Goal: Task Accomplishment & Management: Manage account settings

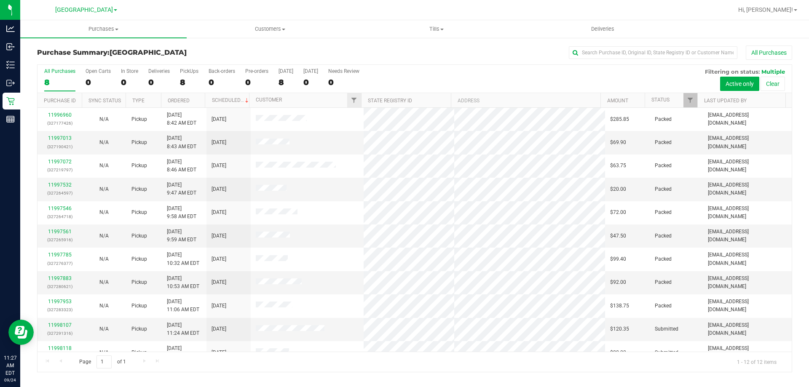
scroll to position [36, 0]
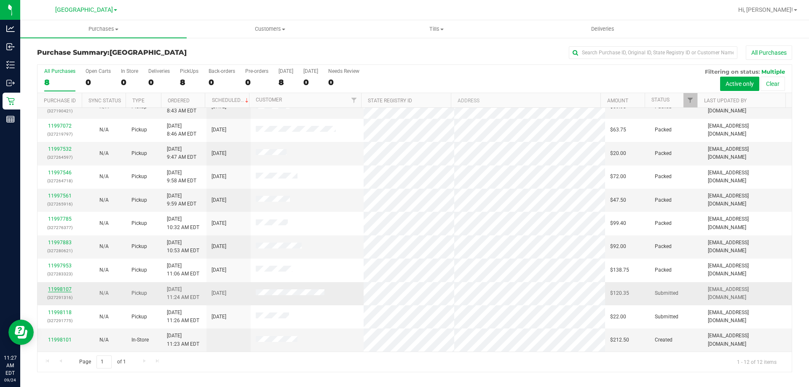
click at [56, 290] on link "11998107" at bounding box center [60, 290] width 24 height 6
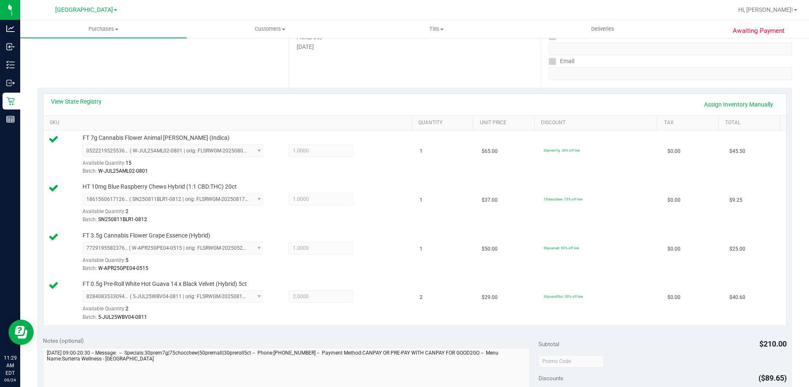
scroll to position [253, 0]
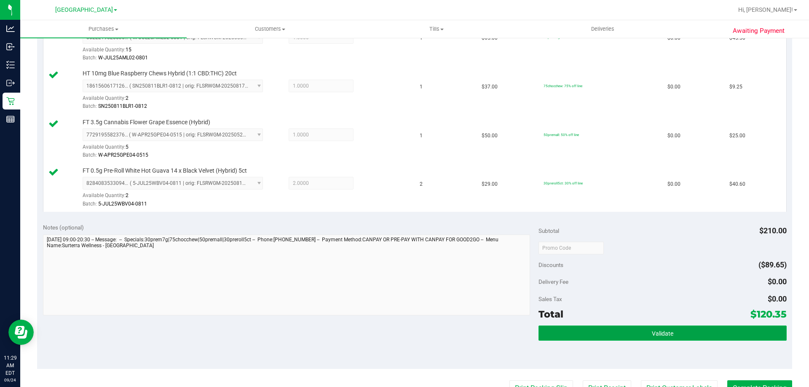
click at [682, 337] on button "Validate" at bounding box center [663, 333] width 248 height 15
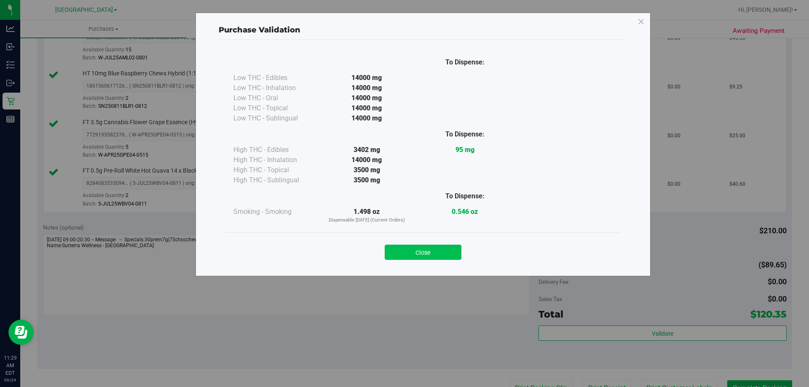
click at [420, 256] on button "Close" at bounding box center [423, 252] width 77 height 15
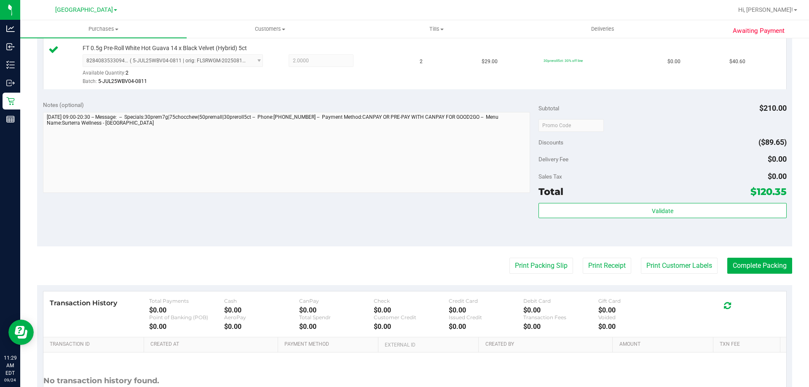
scroll to position [379, 0]
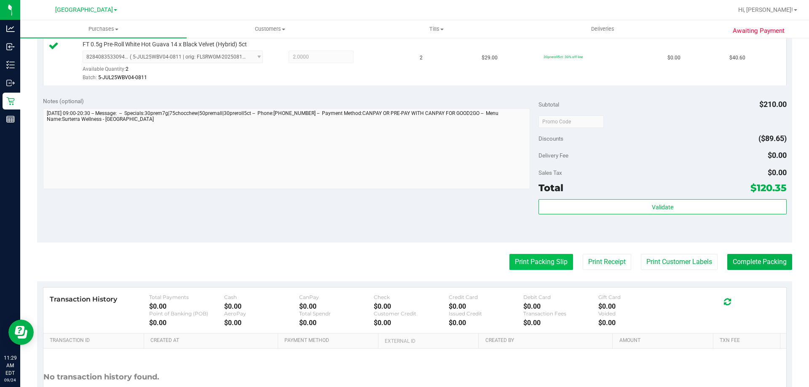
click at [540, 263] on button "Print Packing Slip" at bounding box center [541, 262] width 64 height 16
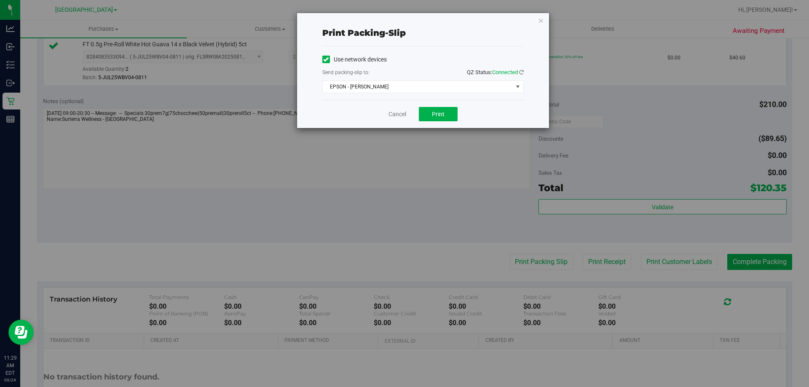
click at [427, 78] on div "Send packing-slip to: QZ Status: Connected" at bounding box center [422, 73] width 201 height 11
click at [380, 92] on span "EPSON - [PERSON_NAME]" at bounding box center [418, 87] width 190 height 12
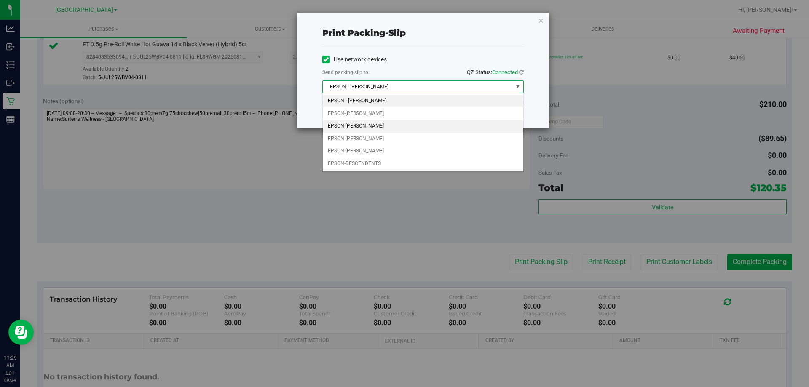
click at [367, 127] on li "EPSON-[PERSON_NAME]" at bounding box center [423, 126] width 201 height 13
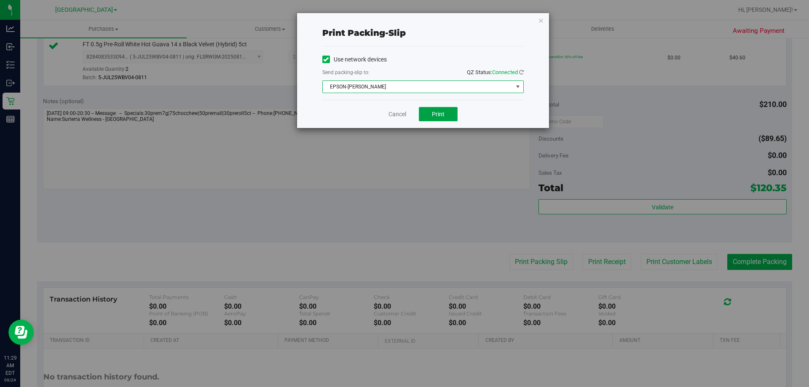
click at [434, 110] on button "Print" at bounding box center [438, 114] width 39 height 14
click at [400, 112] on link "Cancel" at bounding box center [398, 114] width 18 height 9
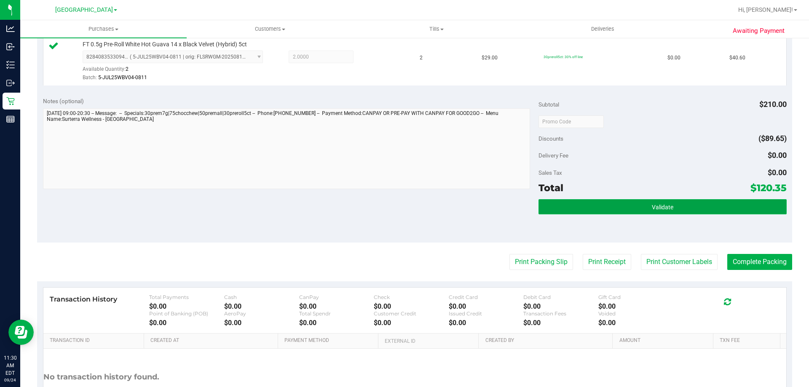
click at [676, 208] on button "Validate" at bounding box center [663, 206] width 248 height 15
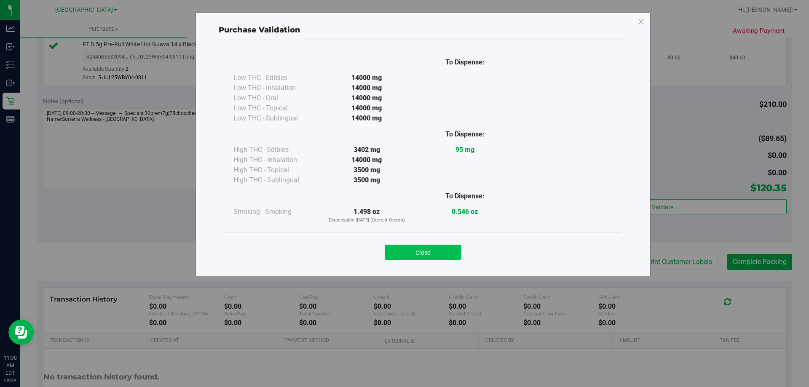
click at [432, 247] on button "Close" at bounding box center [423, 252] width 77 height 15
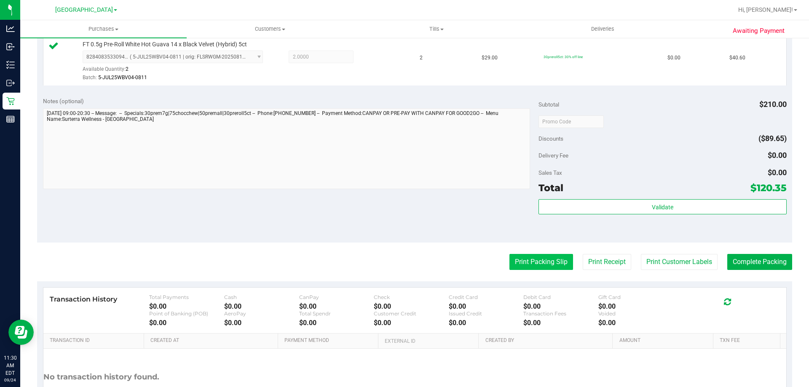
click at [544, 265] on button "Print Packing Slip" at bounding box center [541, 262] width 64 height 16
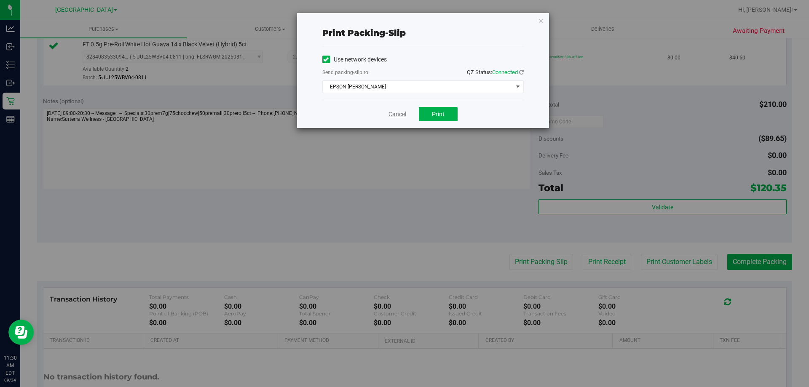
click at [392, 114] on link "Cancel" at bounding box center [398, 114] width 18 height 9
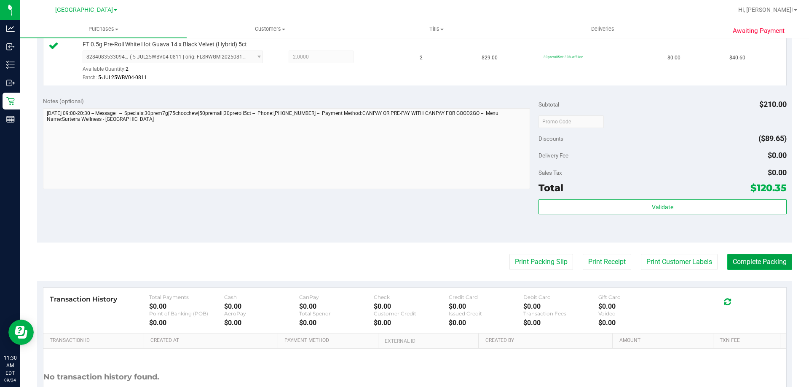
click at [772, 269] on button "Complete Packing" at bounding box center [759, 262] width 65 height 16
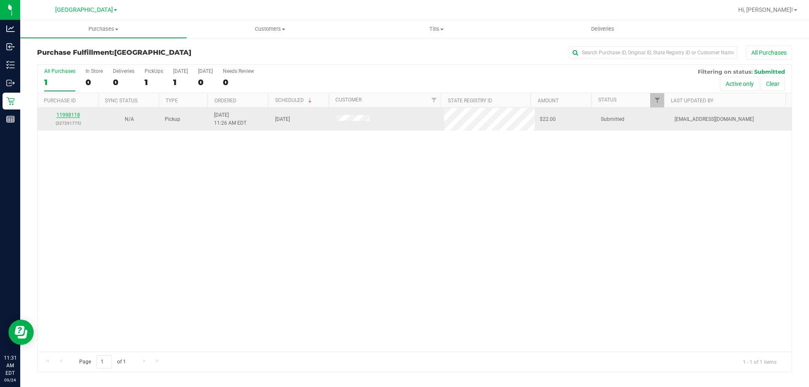
click at [62, 114] on link "11998118" at bounding box center [68, 115] width 24 height 6
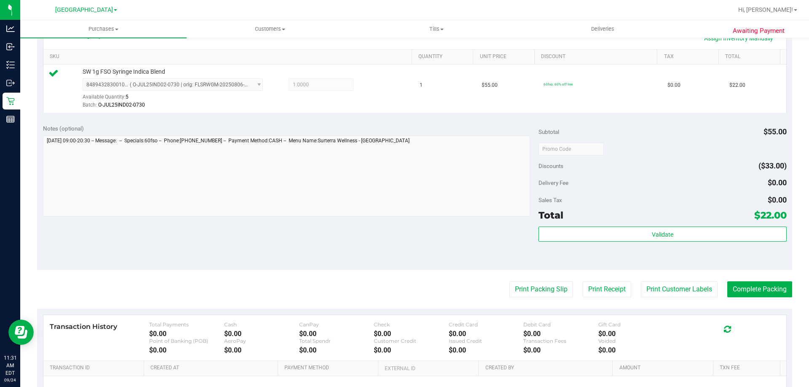
scroll to position [210, 0]
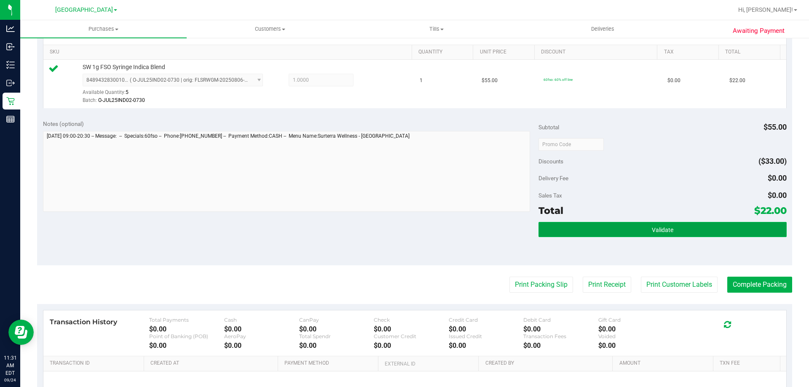
click at [683, 236] on button "Validate" at bounding box center [663, 229] width 248 height 15
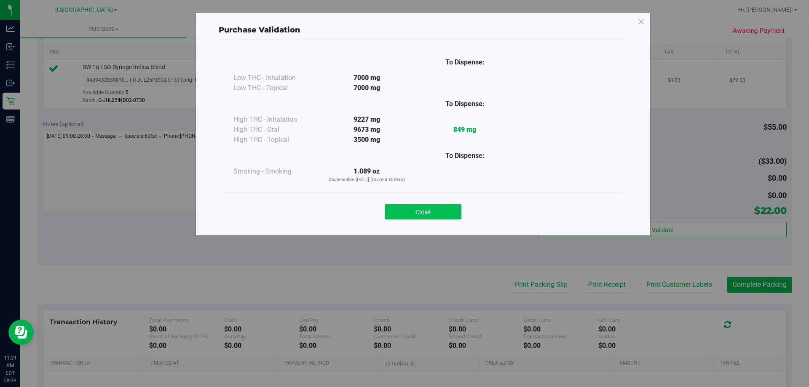
click at [423, 204] on button "Close" at bounding box center [423, 211] width 77 height 15
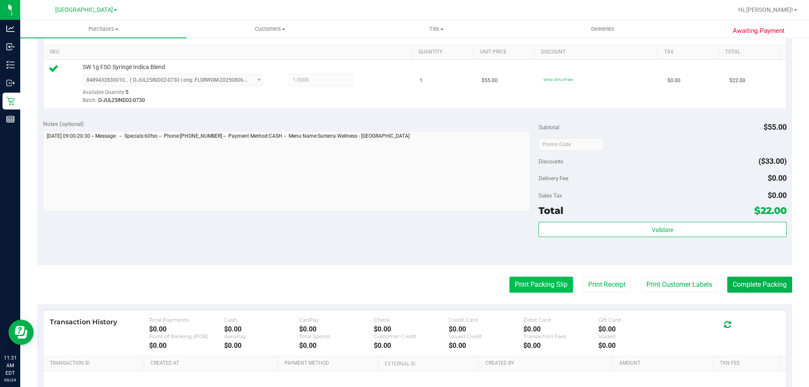
click at [552, 286] on button "Print Packing Slip" at bounding box center [541, 285] width 64 height 16
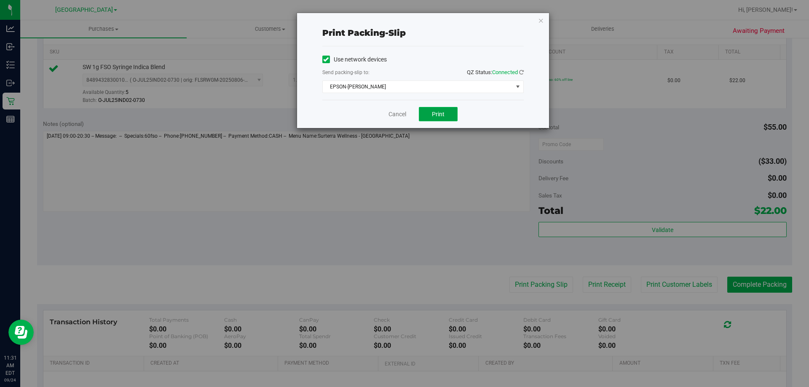
click at [445, 108] on button "Print" at bounding box center [438, 114] width 39 height 14
click at [393, 115] on link "Cancel" at bounding box center [398, 114] width 18 height 9
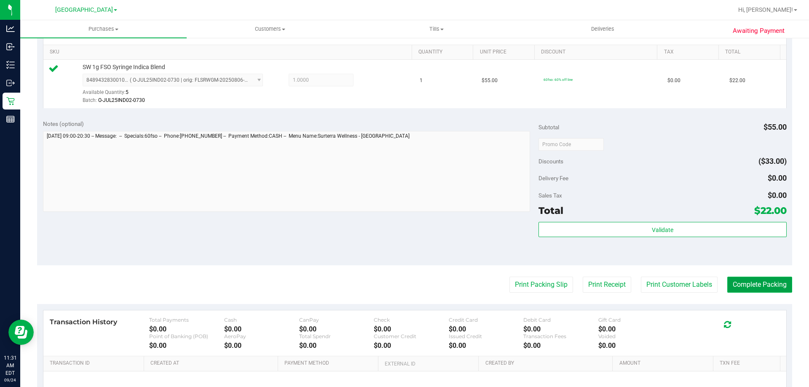
click at [756, 286] on button "Complete Packing" at bounding box center [759, 285] width 65 height 16
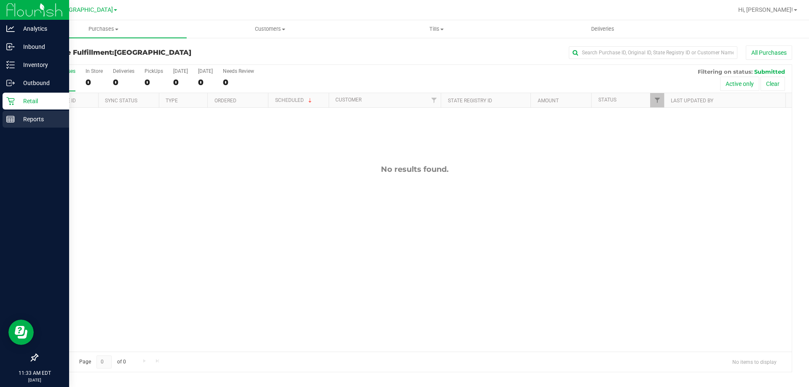
click at [30, 116] on p "Reports" at bounding box center [40, 119] width 51 height 10
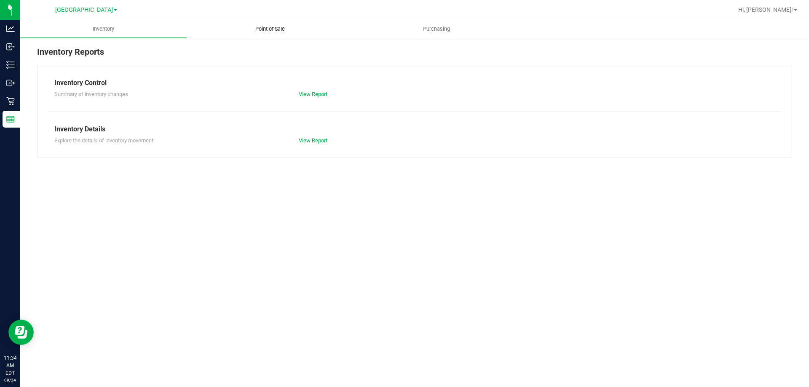
click at [278, 26] on span "Point of Sale" at bounding box center [270, 29] width 52 height 8
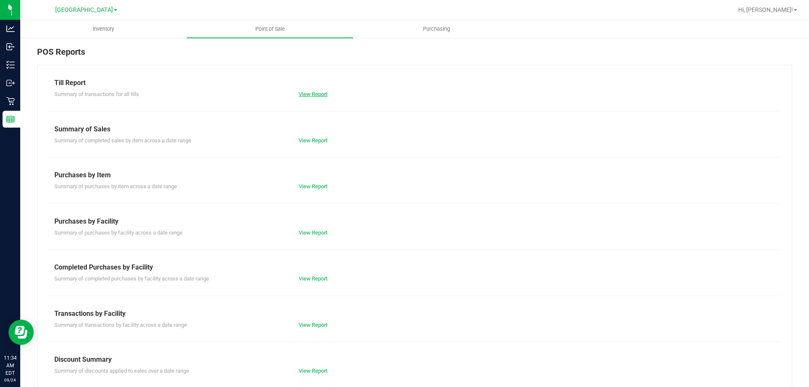
click at [321, 93] on link "View Report" at bounding box center [313, 94] width 29 height 6
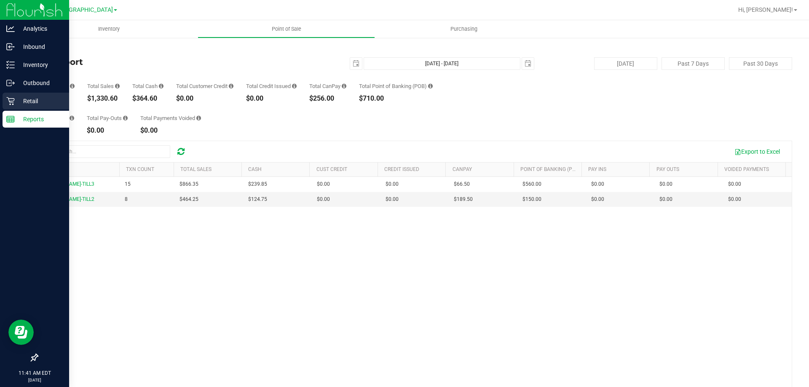
click at [29, 102] on p "Retail" at bounding box center [40, 101] width 51 height 10
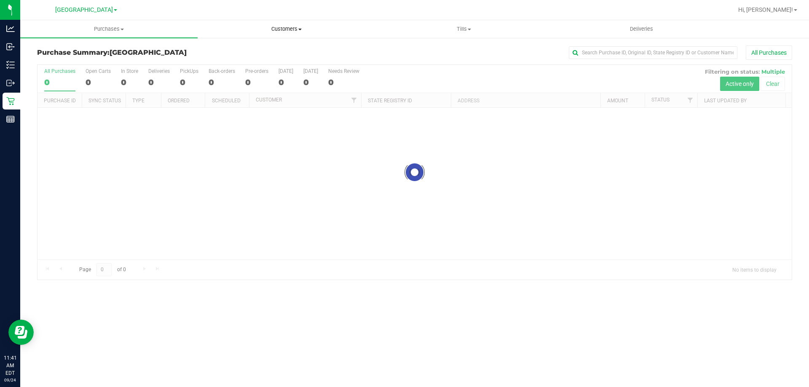
click at [284, 28] on span "Customers" at bounding box center [286, 29] width 177 height 8
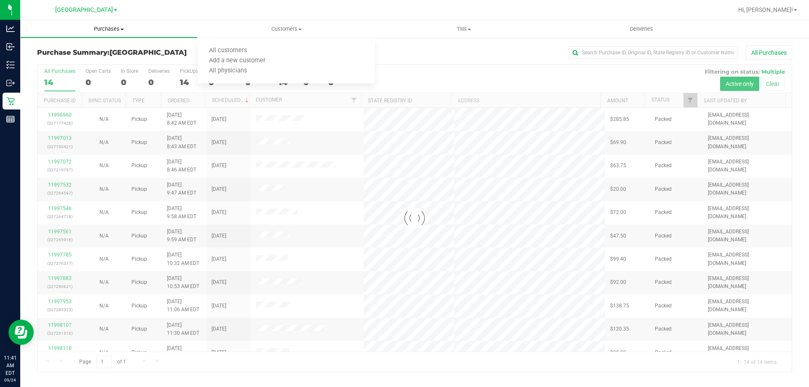
click at [95, 29] on span "Purchases" at bounding box center [109, 29] width 177 height 8
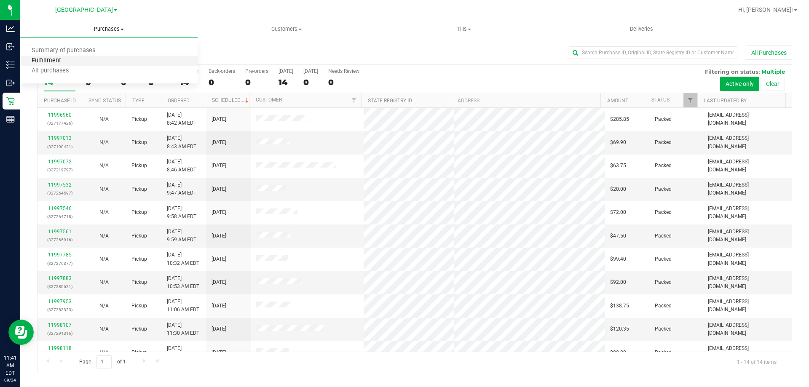
click at [48, 62] on span "Fulfillment" at bounding box center [46, 60] width 52 height 7
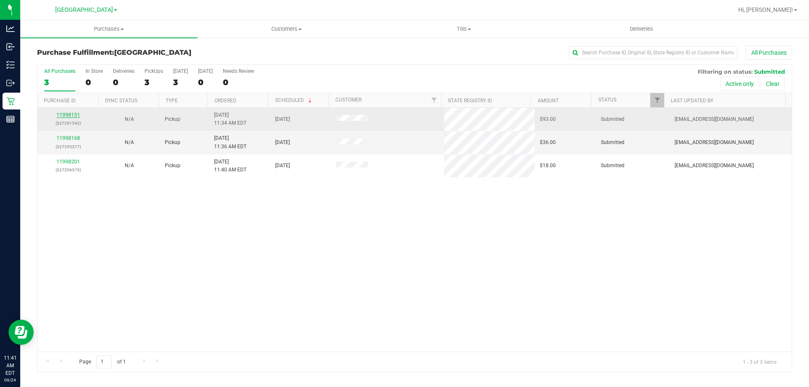
click at [66, 114] on link "11998151" at bounding box center [68, 115] width 24 height 6
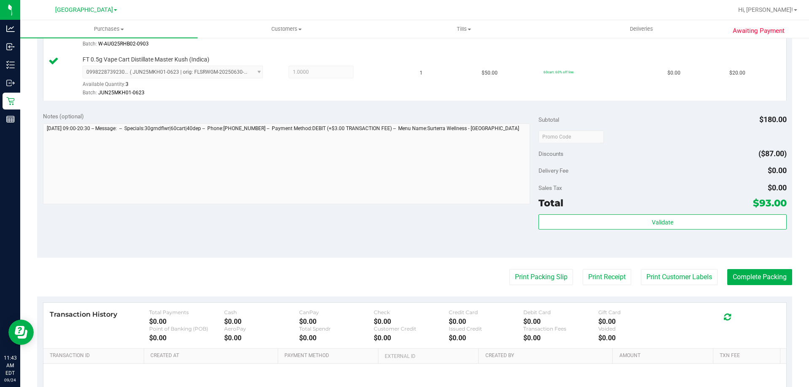
scroll to position [375, 0]
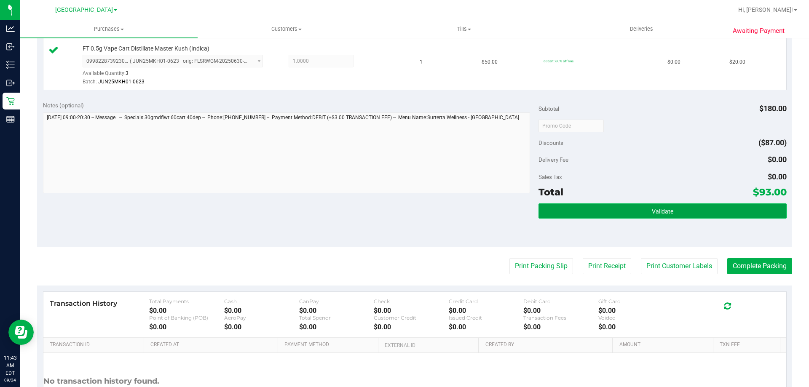
click at [664, 206] on button "Validate" at bounding box center [663, 211] width 248 height 15
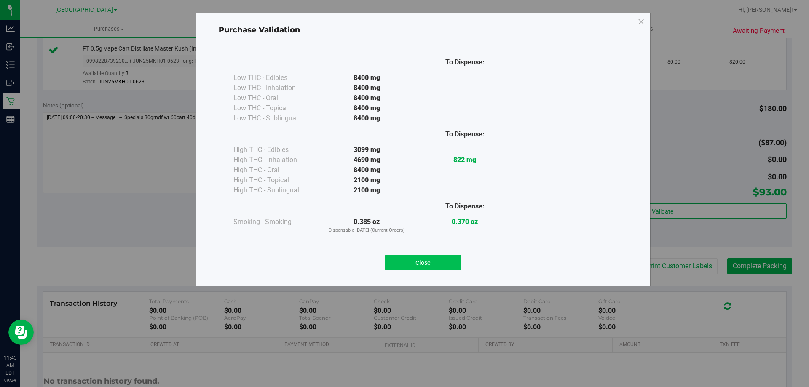
click at [418, 257] on button "Close" at bounding box center [423, 262] width 77 height 15
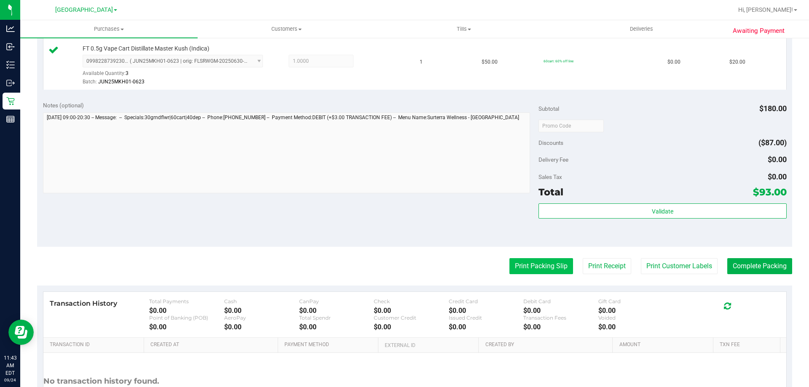
click at [533, 261] on button "Print Packing Slip" at bounding box center [541, 266] width 64 height 16
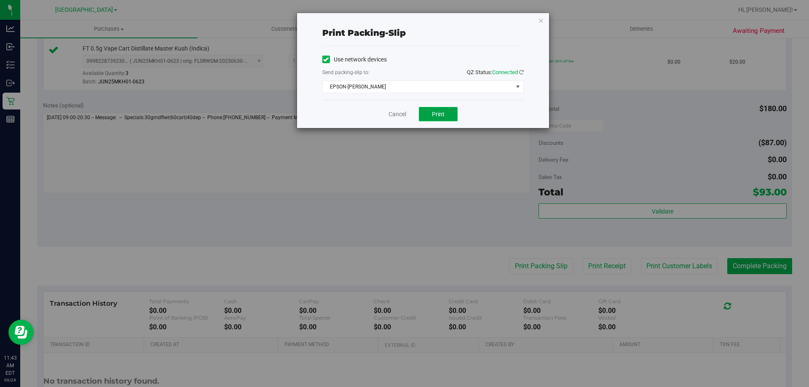
click at [439, 114] on span "Print" at bounding box center [438, 114] width 13 height 7
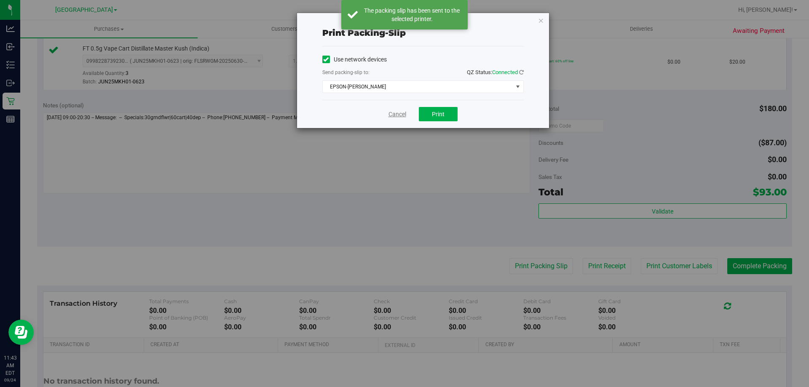
click at [391, 113] on link "Cancel" at bounding box center [398, 114] width 18 height 9
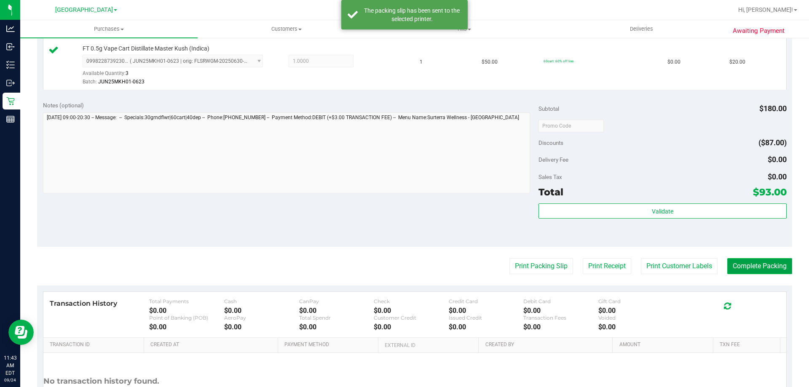
click at [757, 262] on button "Complete Packing" at bounding box center [759, 266] width 65 height 16
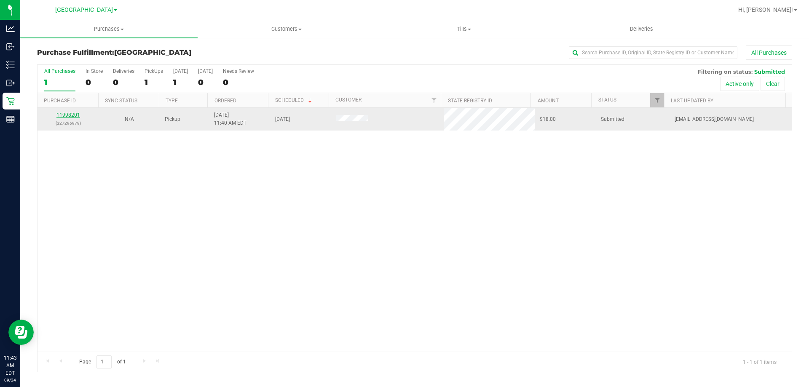
click at [74, 112] on link "11998201" at bounding box center [68, 115] width 24 height 6
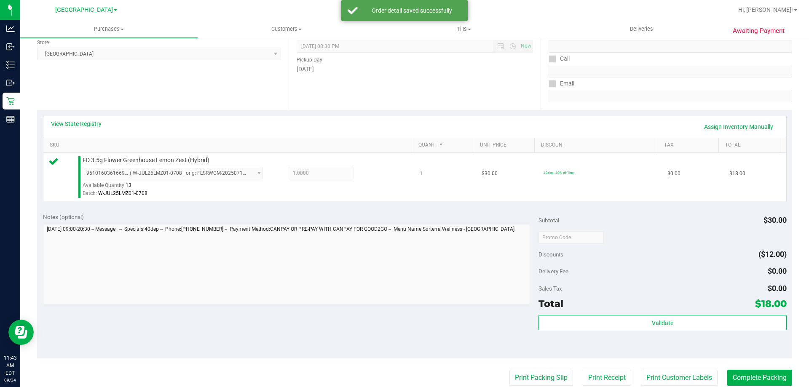
scroll to position [194, 0]
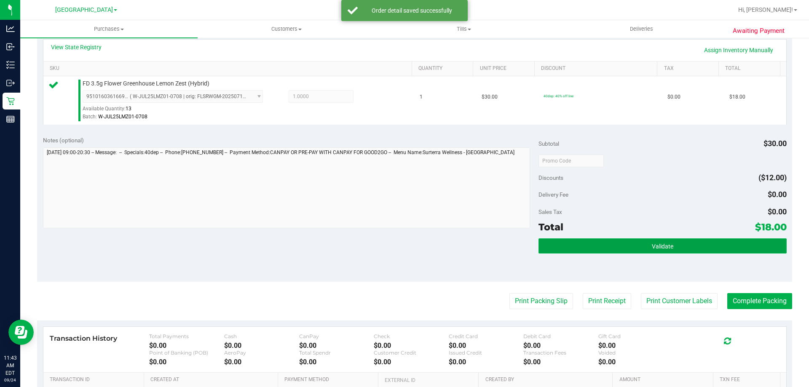
click at [686, 250] on button "Validate" at bounding box center [663, 246] width 248 height 15
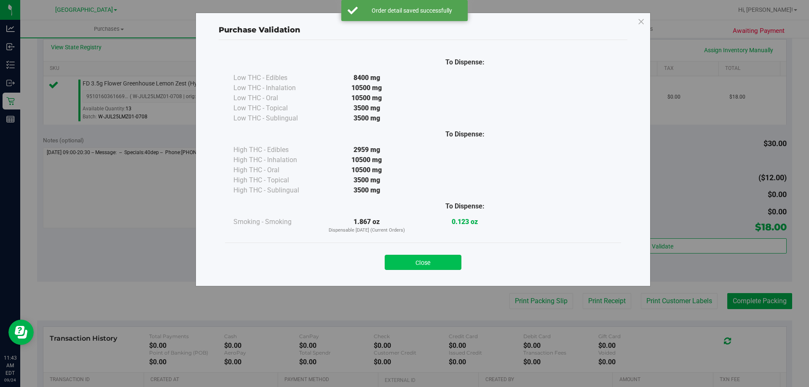
click at [433, 267] on button "Close" at bounding box center [423, 262] width 77 height 15
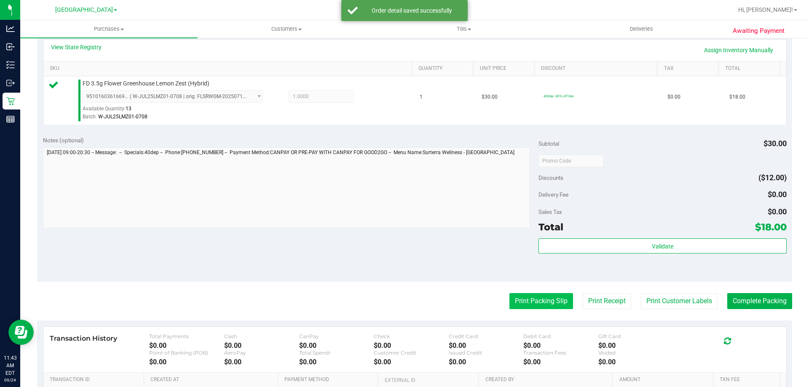
click at [540, 302] on button "Print Packing Slip" at bounding box center [541, 301] width 64 height 16
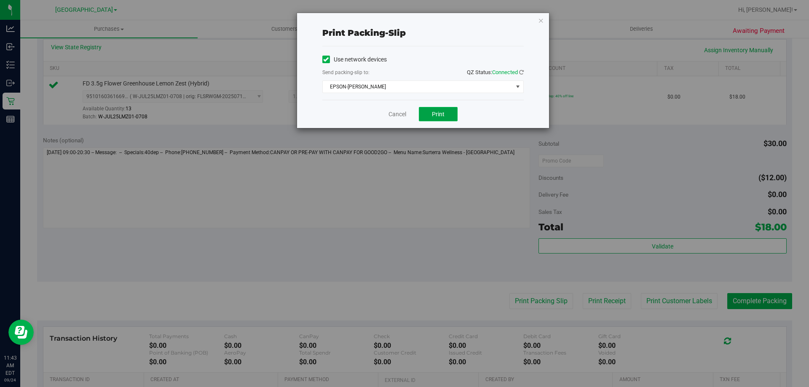
click at [437, 113] on span "Print" at bounding box center [438, 114] width 13 height 7
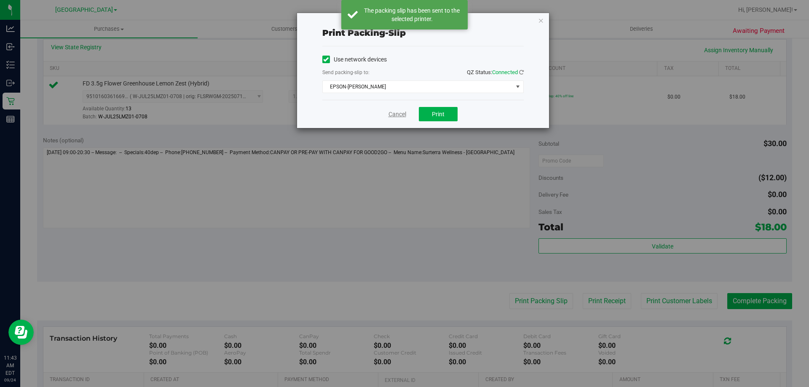
click at [399, 115] on link "Cancel" at bounding box center [398, 114] width 18 height 9
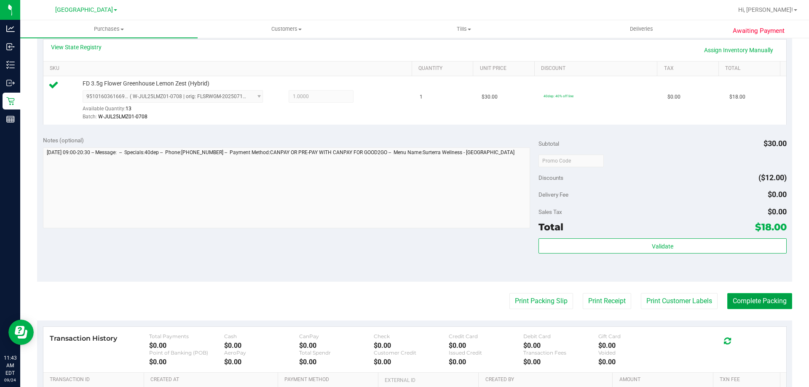
click at [758, 301] on button "Complete Packing" at bounding box center [759, 301] width 65 height 16
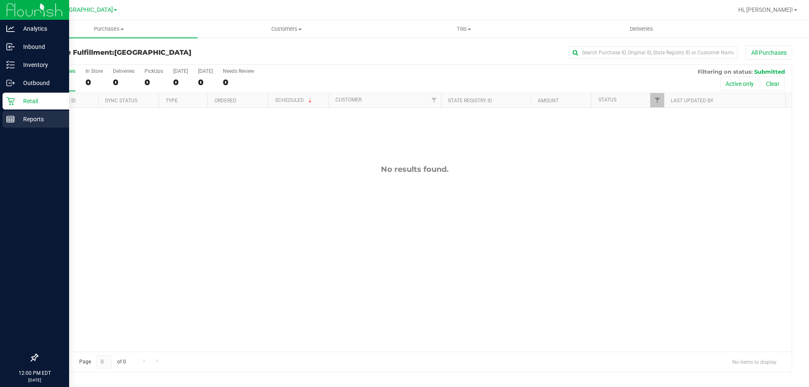
click at [15, 121] on p "Reports" at bounding box center [40, 119] width 51 height 10
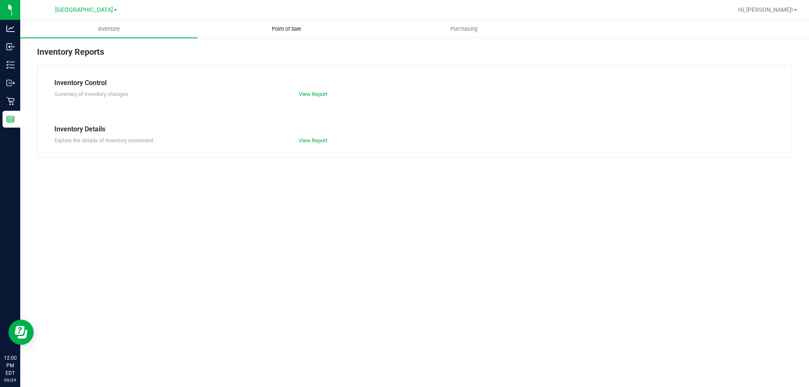
click at [282, 29] on span "Point of Sale" at bounding box center [286, 29] width 52 height 8
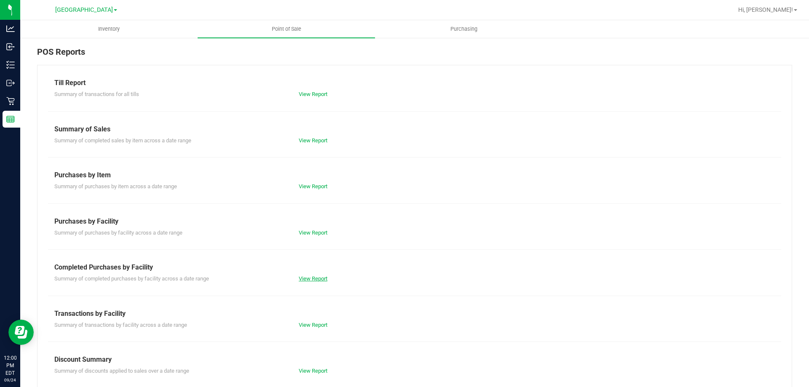
click at [303, 278] on link "View Report" at bounding box center [313, 279] width 29 height 6
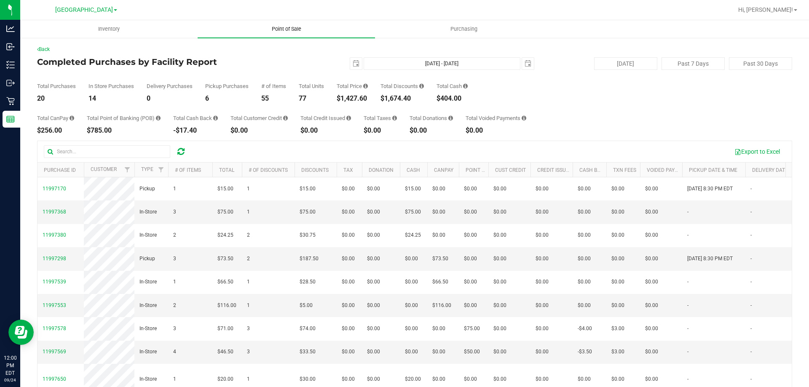
click at [283, 27] on span "Point of Sale" at bounding box center [286, 29] width 52 height 8
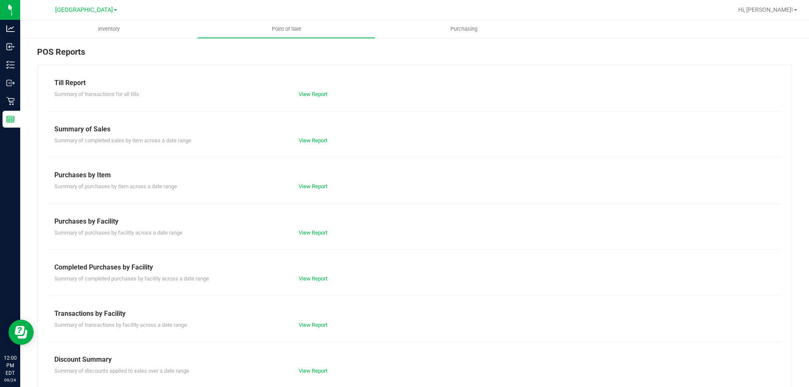
click at [305, 99] on div "Till Report Summary of transactions for all tills View Report Summary of Sales …" at bounding box center [414, 250] width 755 height 370
click at [310, 94] on link "View Report" at bounding box center [313, 94] width 29 height 6
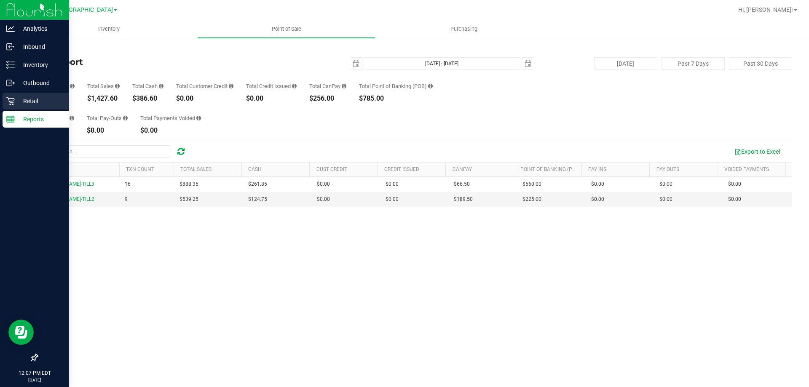
click at [9, 99] on icon at bounding box center [10, 101] width 8 height 8
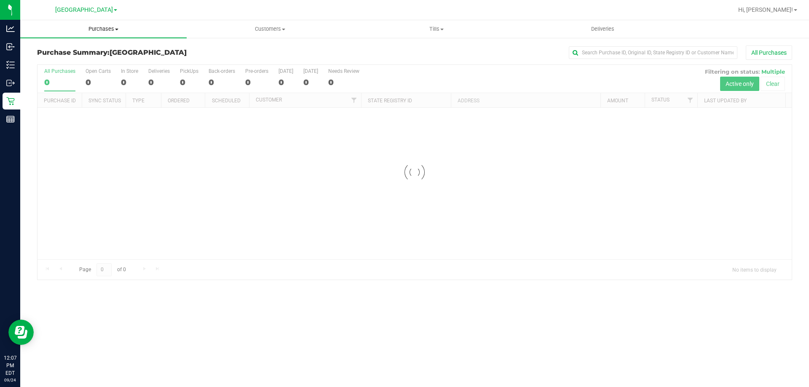
click at [117, 29] on span at bounding box center [116, 30] width 3 height 2
click at [46, 61] on span "Fulfillment" at bounding box center [46, 60] width 52 height 7
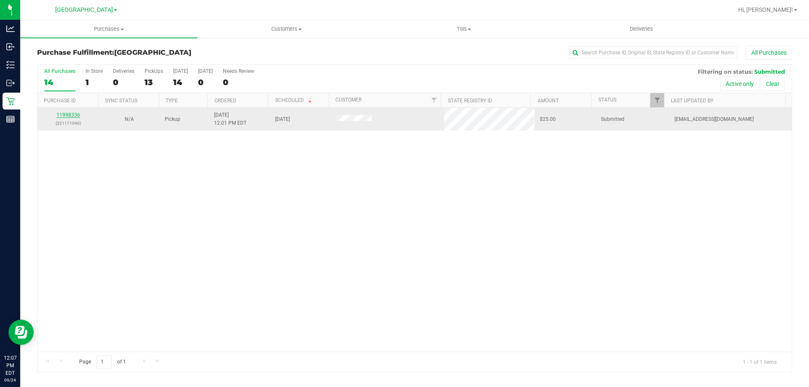
click at [65, 118] on link "11998336" at bounding box center [68, 115] width 24 height 6
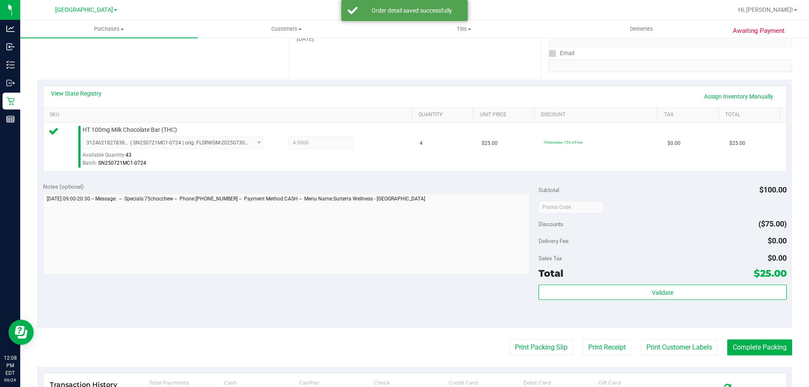
scroll to position [149, 0]
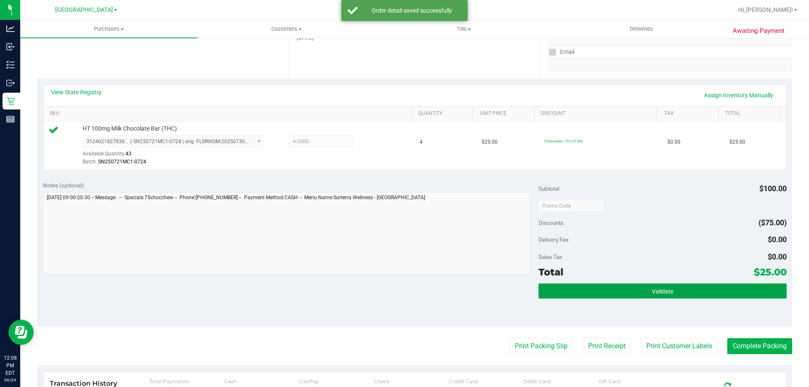
click at [684, 297] on button "Validate" at bounding box center [663, 291] width 248 height 15
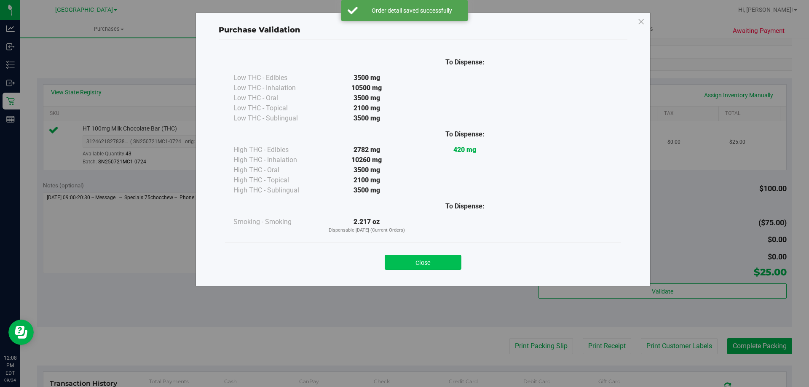
click at [427, 267] on button "Close" at bounding box center [423, 262] width 77 height 15
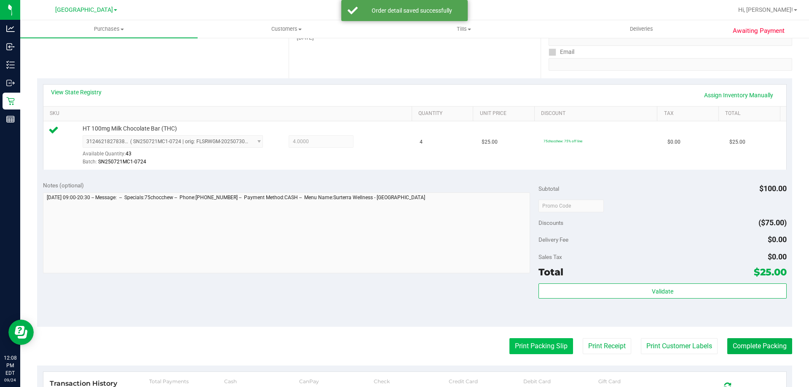
click at [536, 350] on button "Print Packing Slip" at bounding box center [541, 346] width 64 height 16
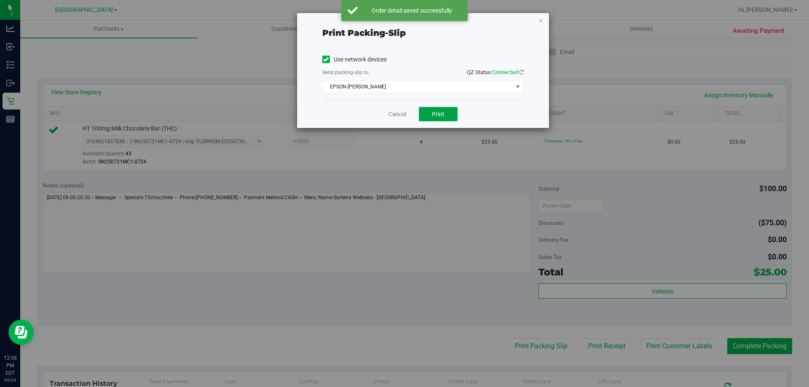
click at [440, 115] on span "Print" at bounding box center [438, 114] width 13 height 7
click at [397, 114] on link "Cancel" at bounding box center [398, 114] width 18 height 9
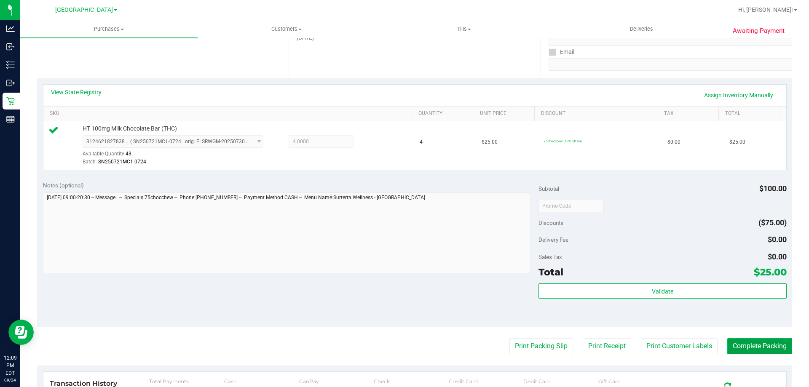
click at [767, 352] on button "Complete Packing" at bounding box center [759, 346] width 65 height 16
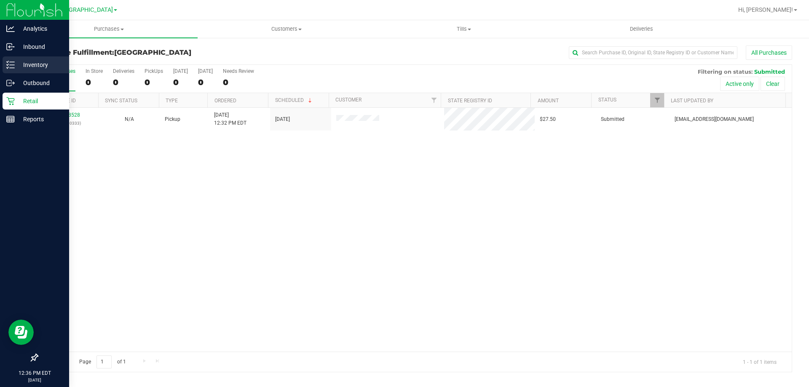
click at [12, 67] on icon at bounding box center [10, 65] width 8 height 8
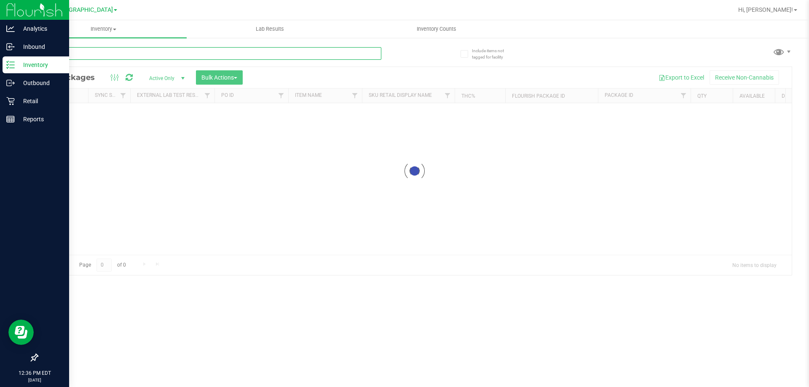
click at [153, 51] on input "text" at bounding box center [209, 53] width 344 height 13
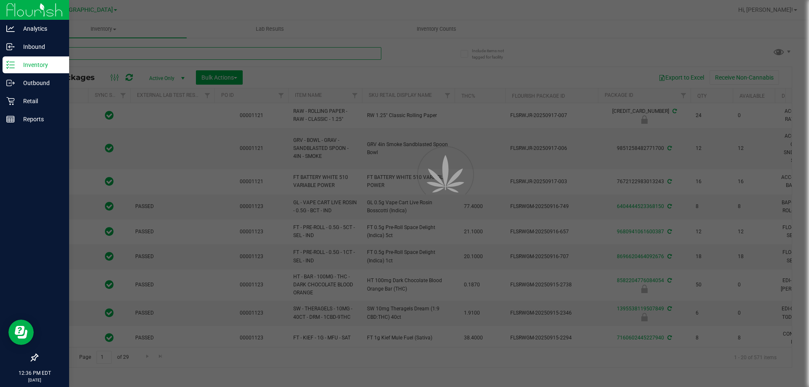
type input "drea"
type input "[DATE]"
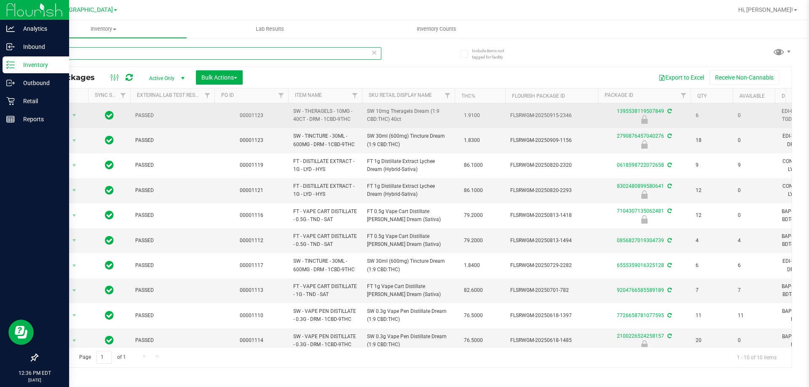
type input "dream"
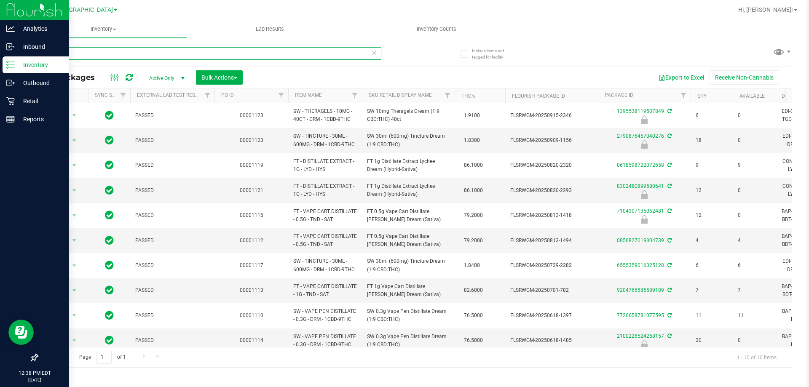
drag, startPoint x: 81, startPoint y: 51, endPoint x: 48, endPoint y: 55, distance: 33.5
click at [48, 55] on input "dream" at bounding box center [209, 53] width 344 height 13
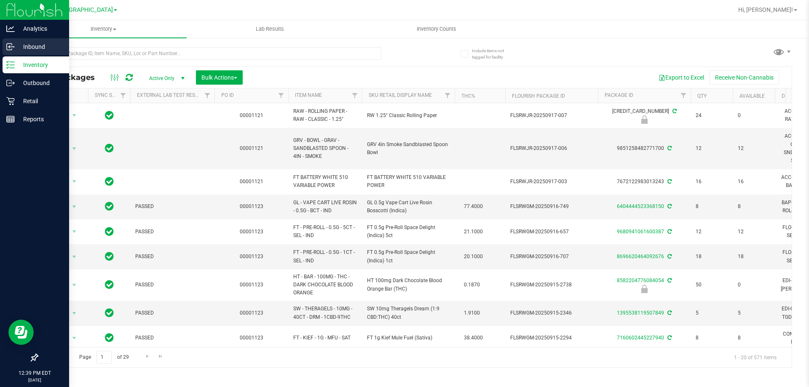
click at [4, 48] on div "Inbound" at bounding box center [36, 46] width 67 height 17
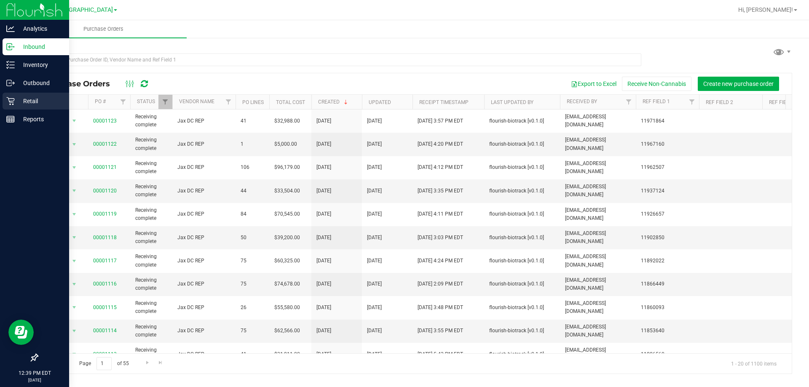
click at [31, 99] on p "Retail" at bounding box center [40, 101] width 51 height 10
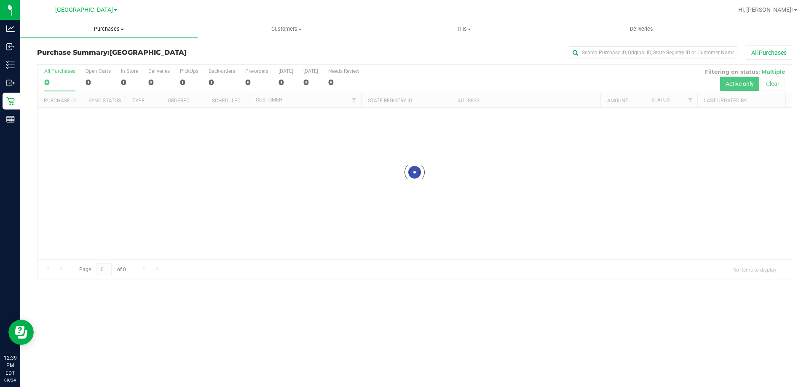
click at [102, 31] on span "Purchases" at bounding box center [108, 29] width 177 height 8
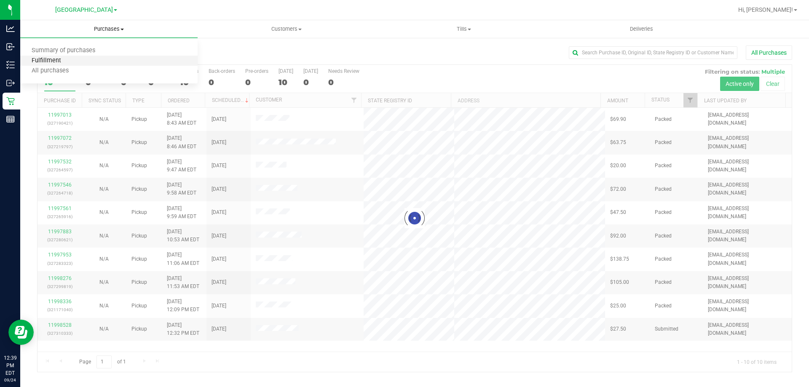
click at [57, 59] on span "Fulfillment" at bounding box center [46, 60] width 52 height 7
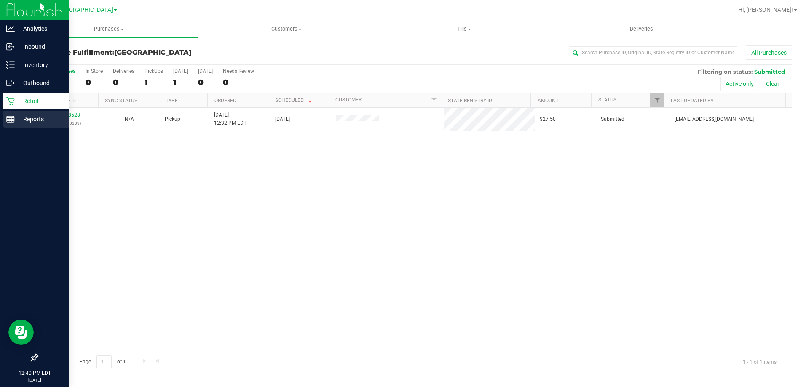
click at [33, 121] on p "Reports" at bounding box center [40, 119] width 51 height 10
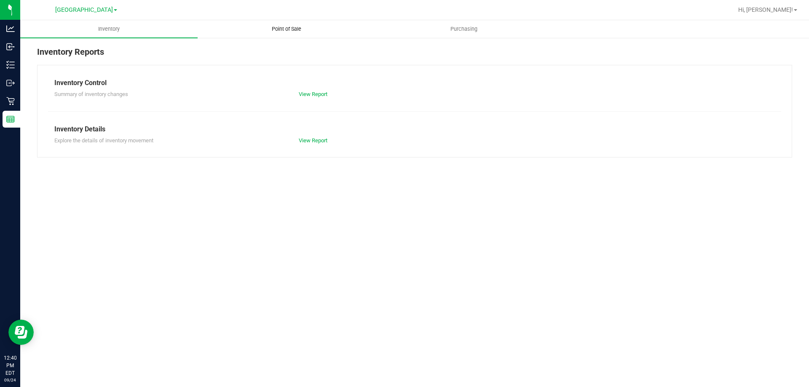
click at [288, 30] on span "Point of Sale" at bounding box center [286, 29] width 52 height 8
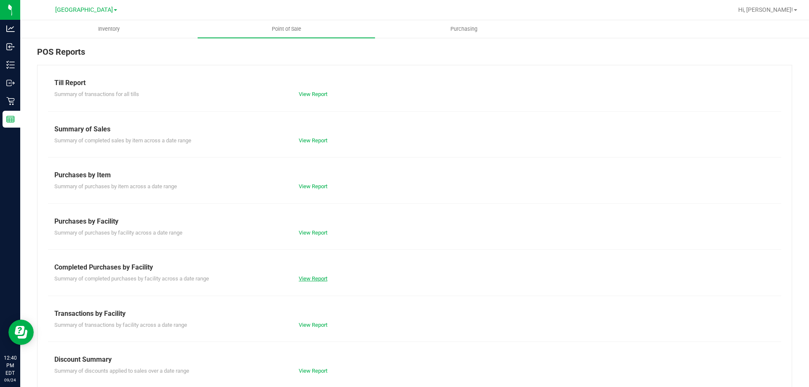
click at [307, 281] on link "View Report" at bounding box center [313, 279] width 29 height 6
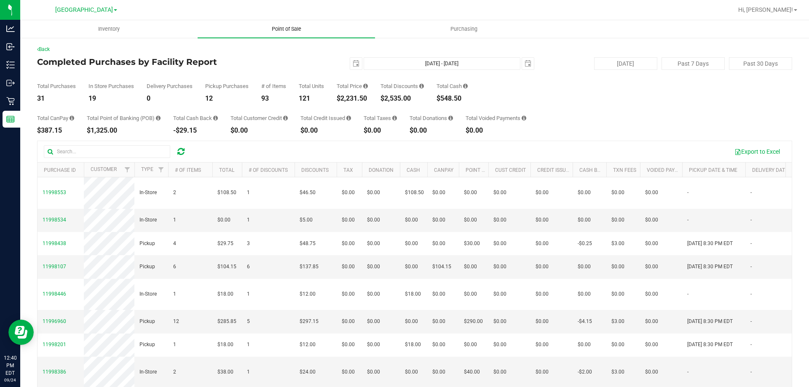
click at [289, 30] on span "Point of Sale" at bounding box center [286, 29] width 52 height 8
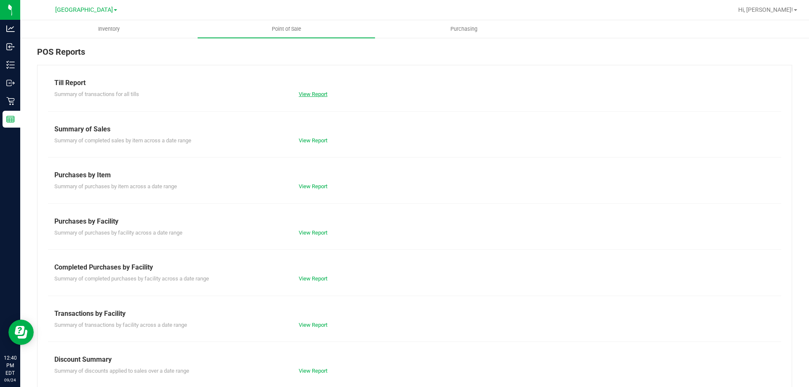
click at [302, 92] on link "View Report" at bounding box center [313, 94] width 29 height 6
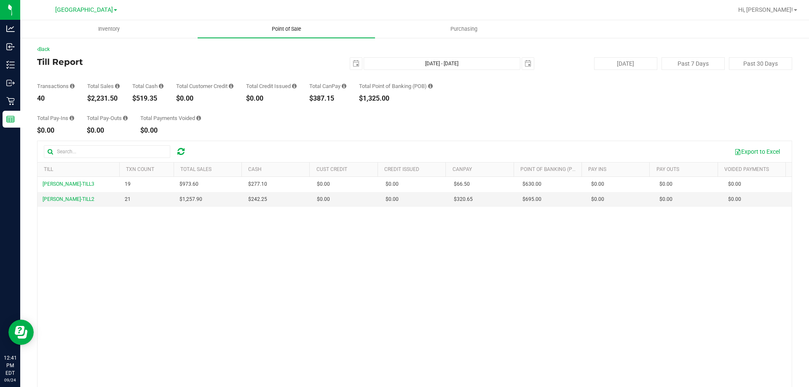
click at [281, 27] on span "Point of Sale" at bounding box center [286, 29] width 52 height 8
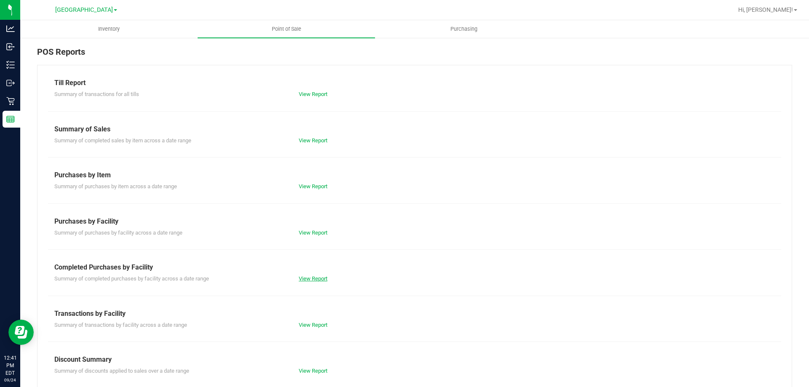
click at [322, 278] on link "View Report" at bounding box center [313, 279] width 29 height 6
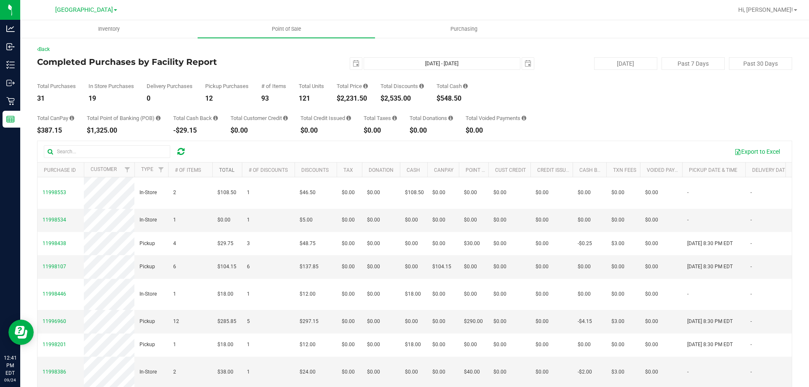
click at [226, 168] on link "Total" at bounding box center [226, 170] width 15 height 6
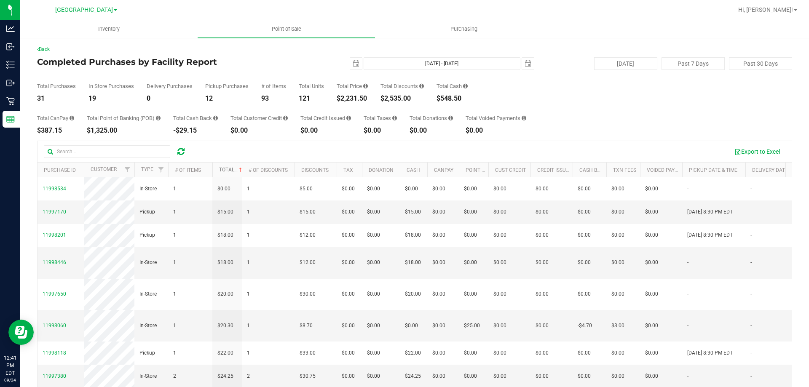
click at [226, 168] on link "Total" at bounding box center [231, 170] width 25 height 6
